Goal: Information Seeking & Learning: Learn about a topic

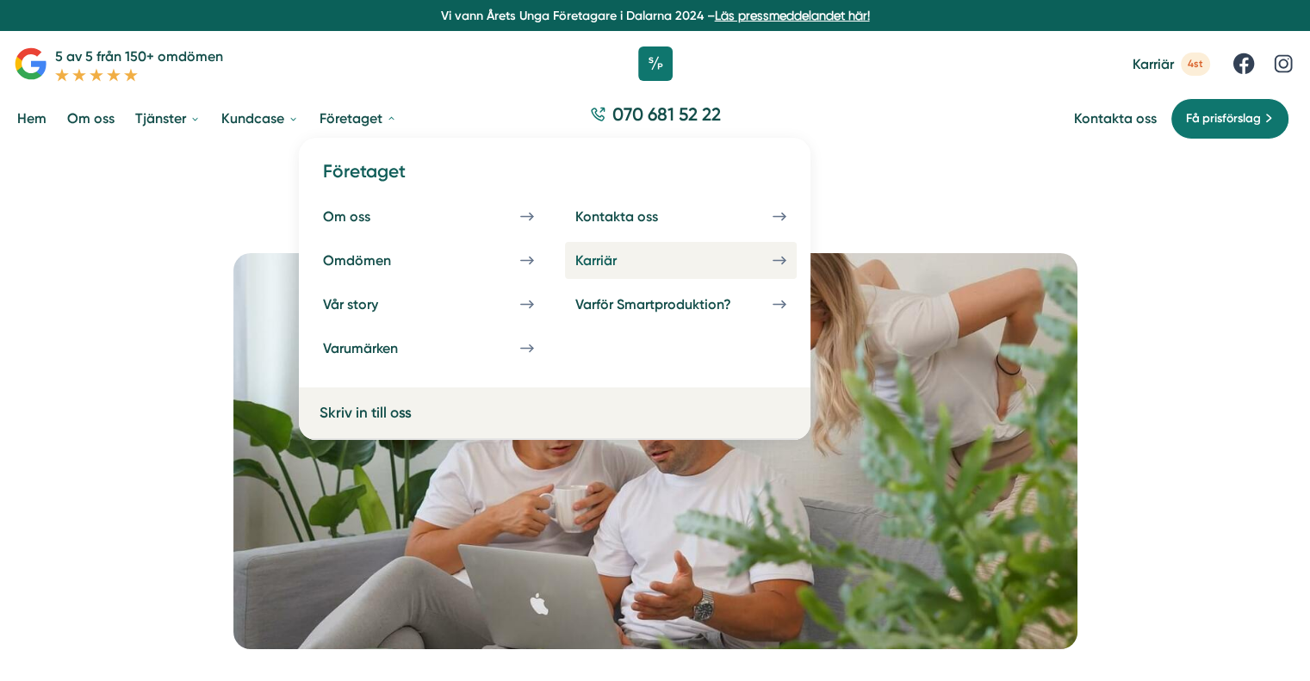
click at [623, 267] on div "Karriär" at bounding box center [616, 260] width 83 height 16
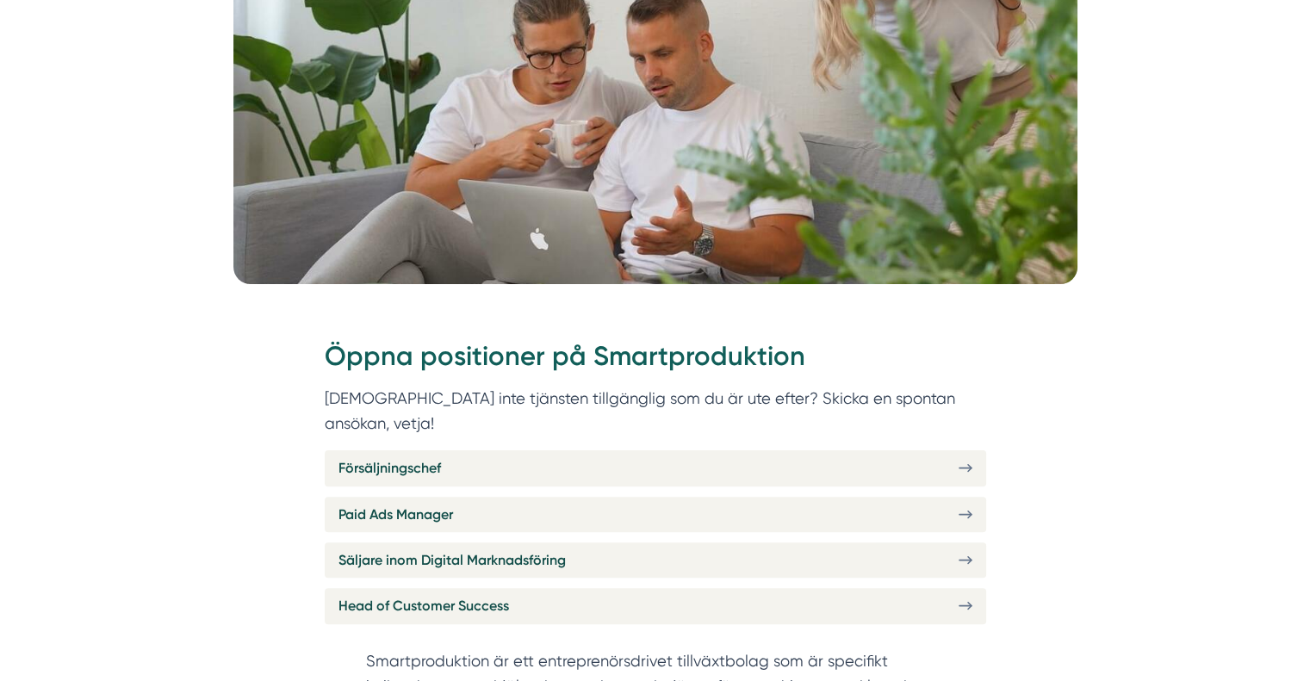
scroll to position [431, 0]
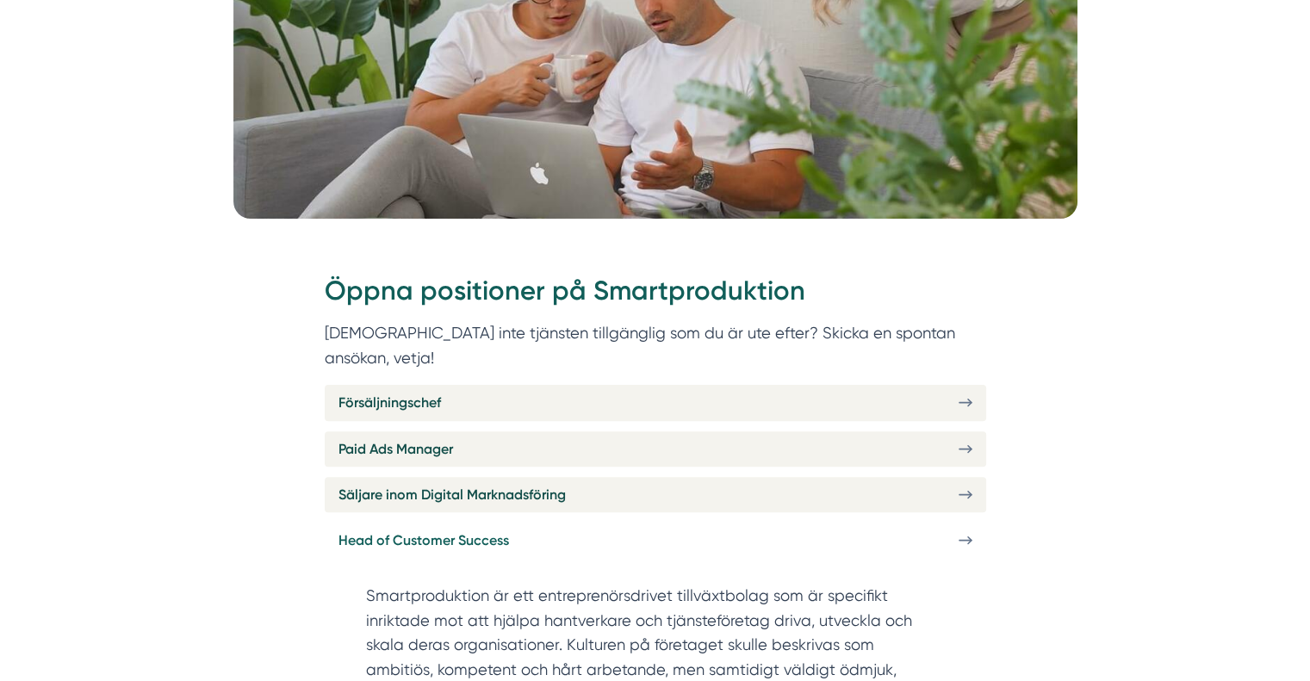
click at [661, 523] on link "Head of Customer Success" at bounding box center [655, 540] width 661 height 35
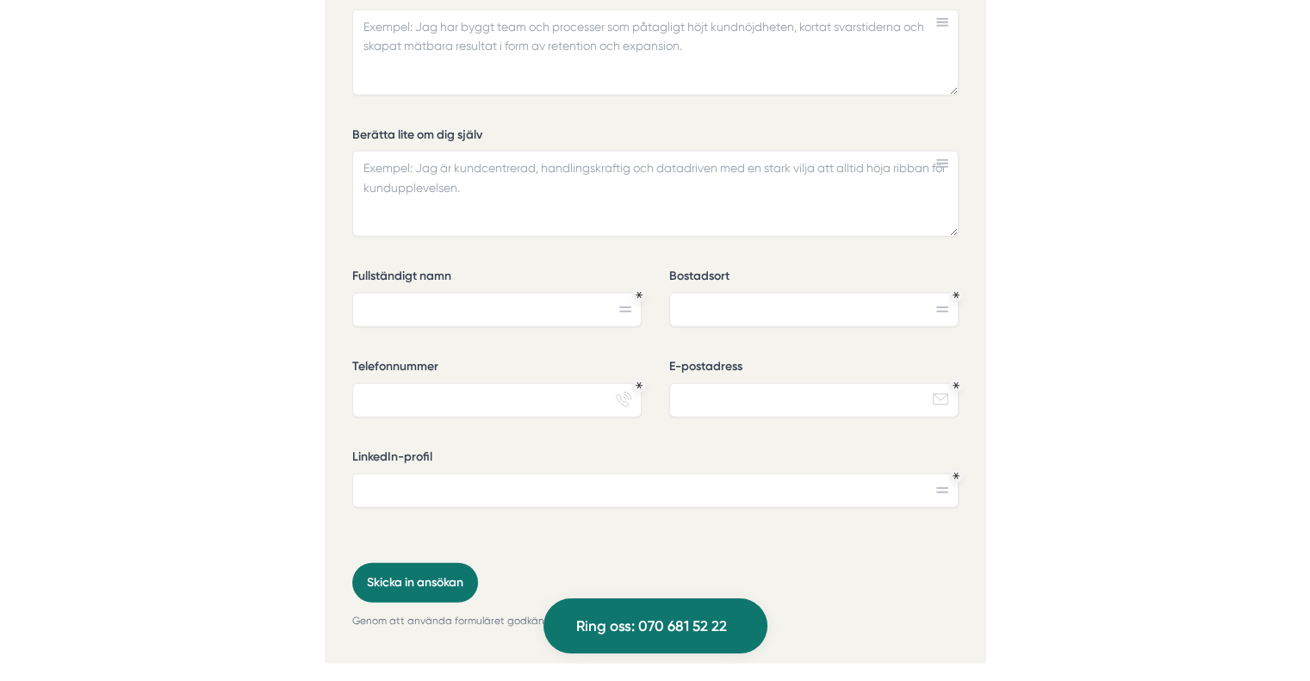
scroll to position [4096, 0]
